Goal: Information Seeking & Learning: Learn about a topic

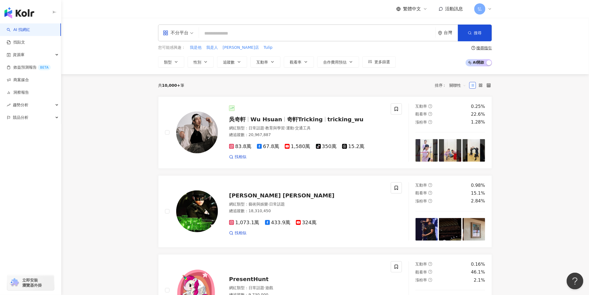
click at [219, 29] on input "search" at bounding box center [317, 33] width 232 height 11
type input "***"
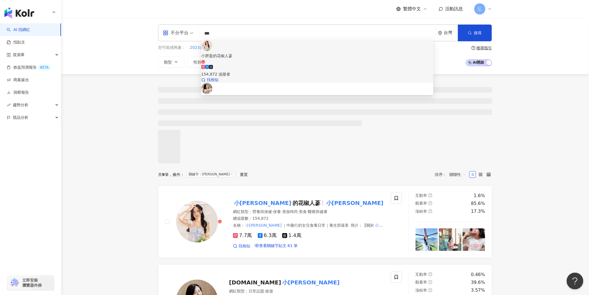
click at [209, 65] on icon at bounding box center [207, 67] width 4 height 4
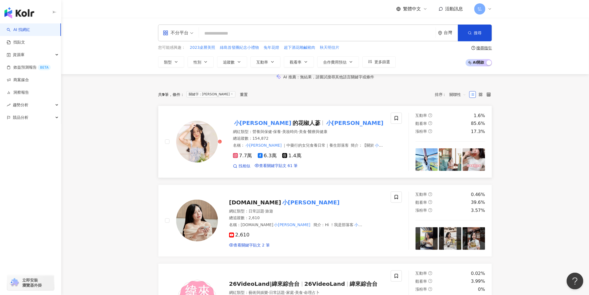
click at [305, 148] on div "網紅類型 ： 營養與保健 · 保養 · 美妝時尚 · 美食 · 醫療與健康 總追蹤數 ： 154,872 名稱 ： 小胖盈 ｜中藥行的女兒食養日常｜養生部落客…" at bounding box center [310, 138] width 155 height 19
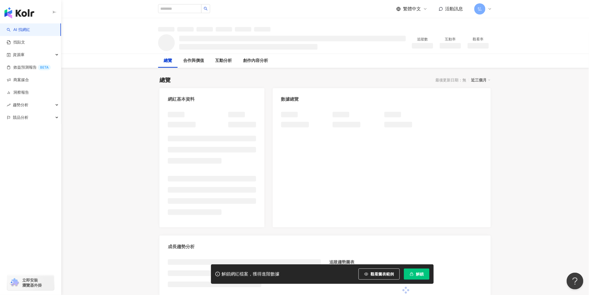
click at [414, 275] on button "解鎖" at bounding box center [417, 273] width 26 height 11
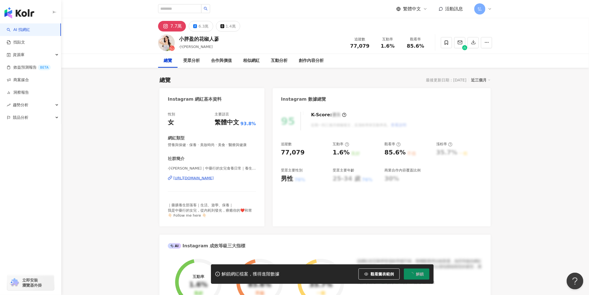
click at [414, 275] on button "解鎖" at bounding box center [417, 273] width 26 height 11
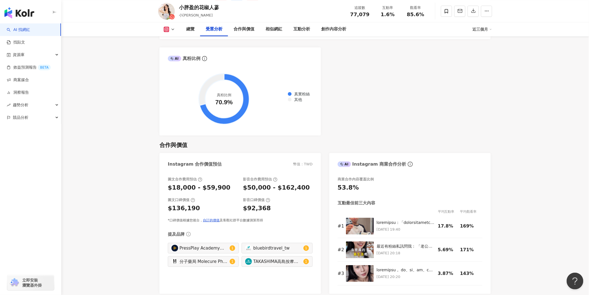
scroll to position [712, 0]
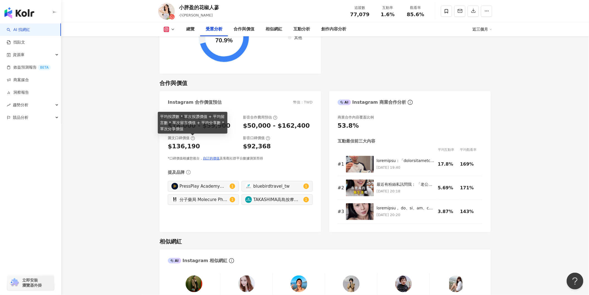
click at [193, 140] on icon at bounding box center [193, 138] width 4 height 4
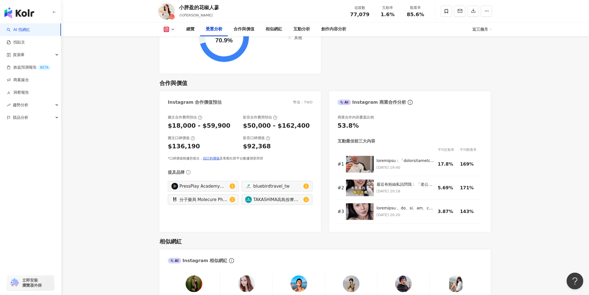
click at [201, 135] on div "圖文合作費用預估 $18,000 - $59,900 影音合作費用預估 $50,000 - $162,400 圖文口碑價值 $136,190 影音口碑價值 $…" at bounding box center [240, 138] width 145 height 46
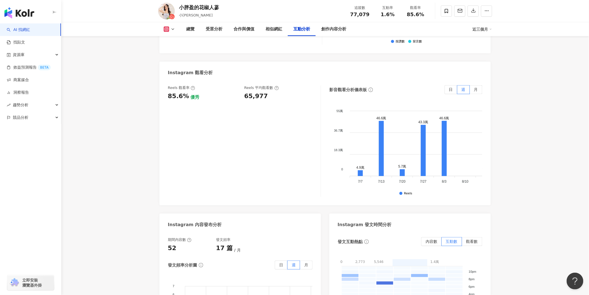
scroll to position [1362, 0]
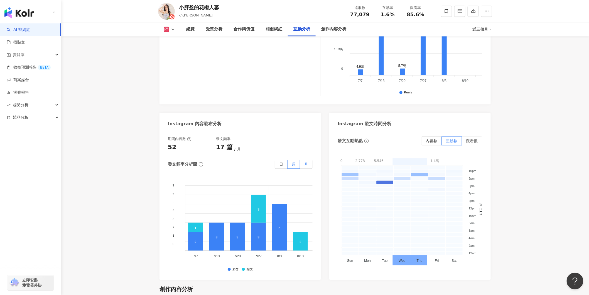
click at [305, 162] on span "月" at bounding box center [306, 164] width 4 height 4
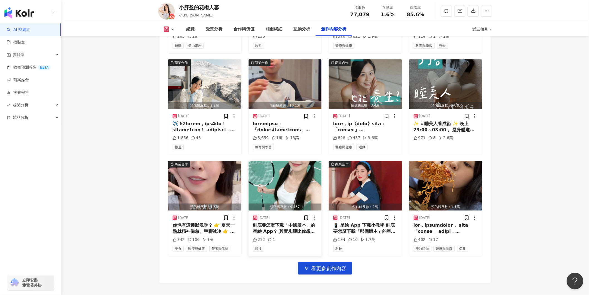
scroll to position [1887, 0]
